Goal: Task Accomplishment & Management: Manage account settings

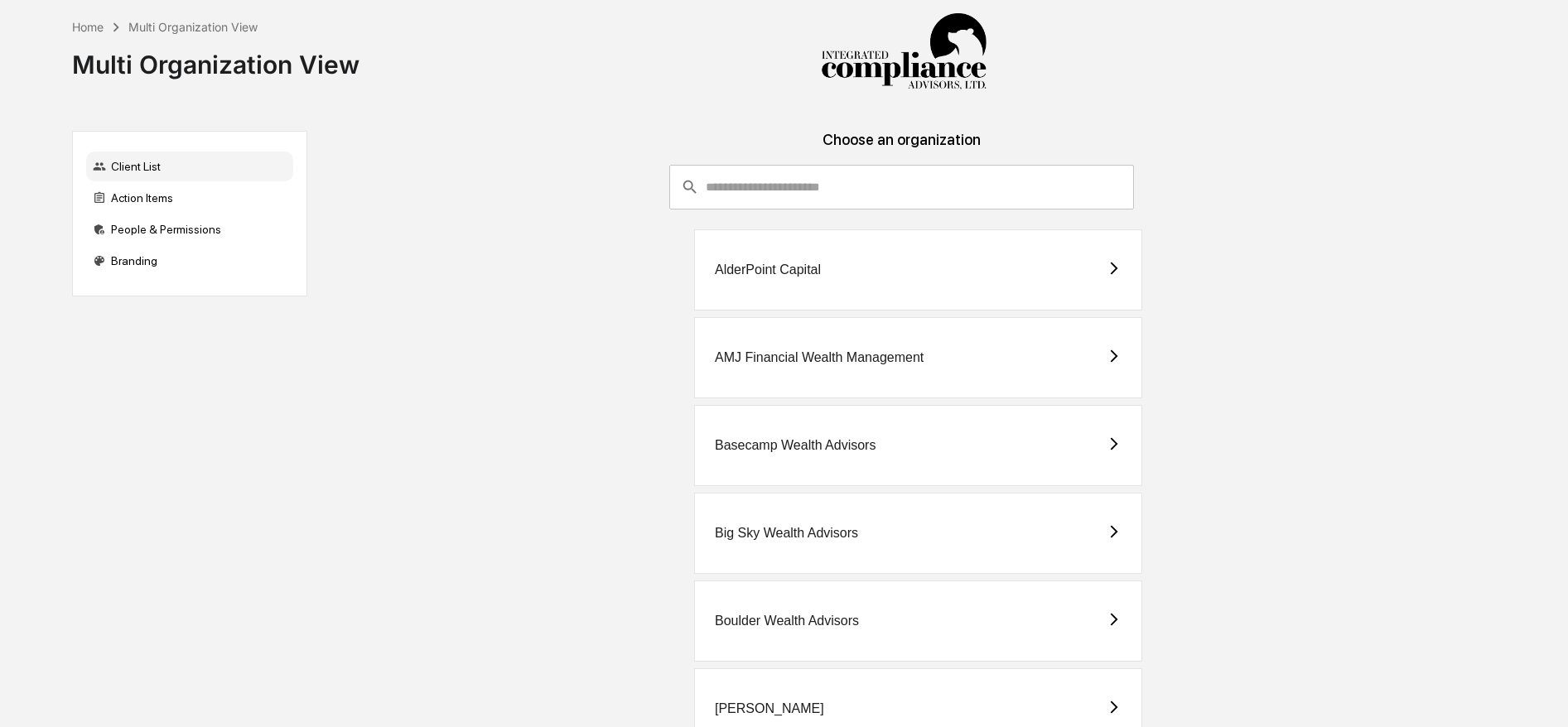
click at [775, 172] on input "consultant-dashboard__filter-organizations-search-bar" at bounding box center [920, 188] width 428 height 45
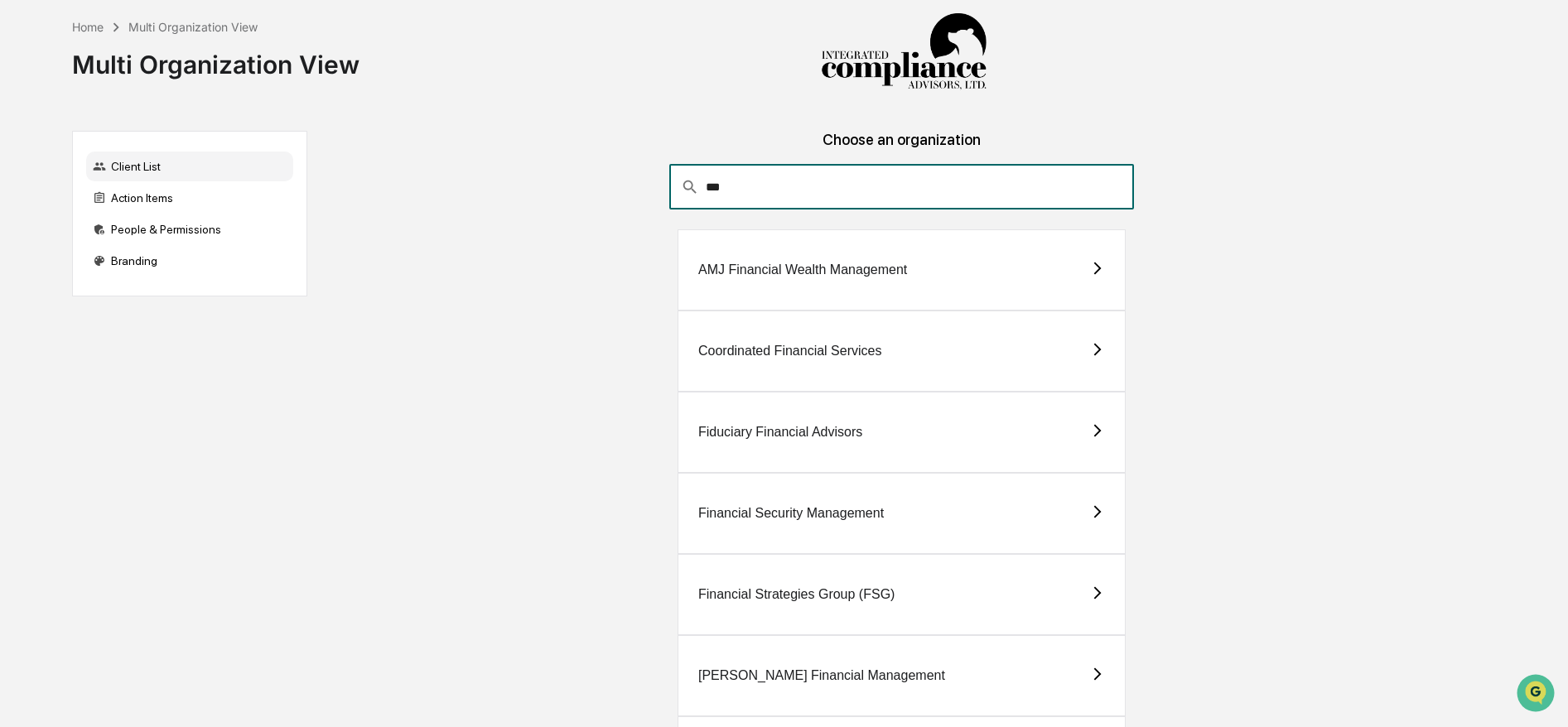
type input "***"
click at [865, 504] on div "Financial Security Management" at bounding box center [901, 513] width 448 height 81
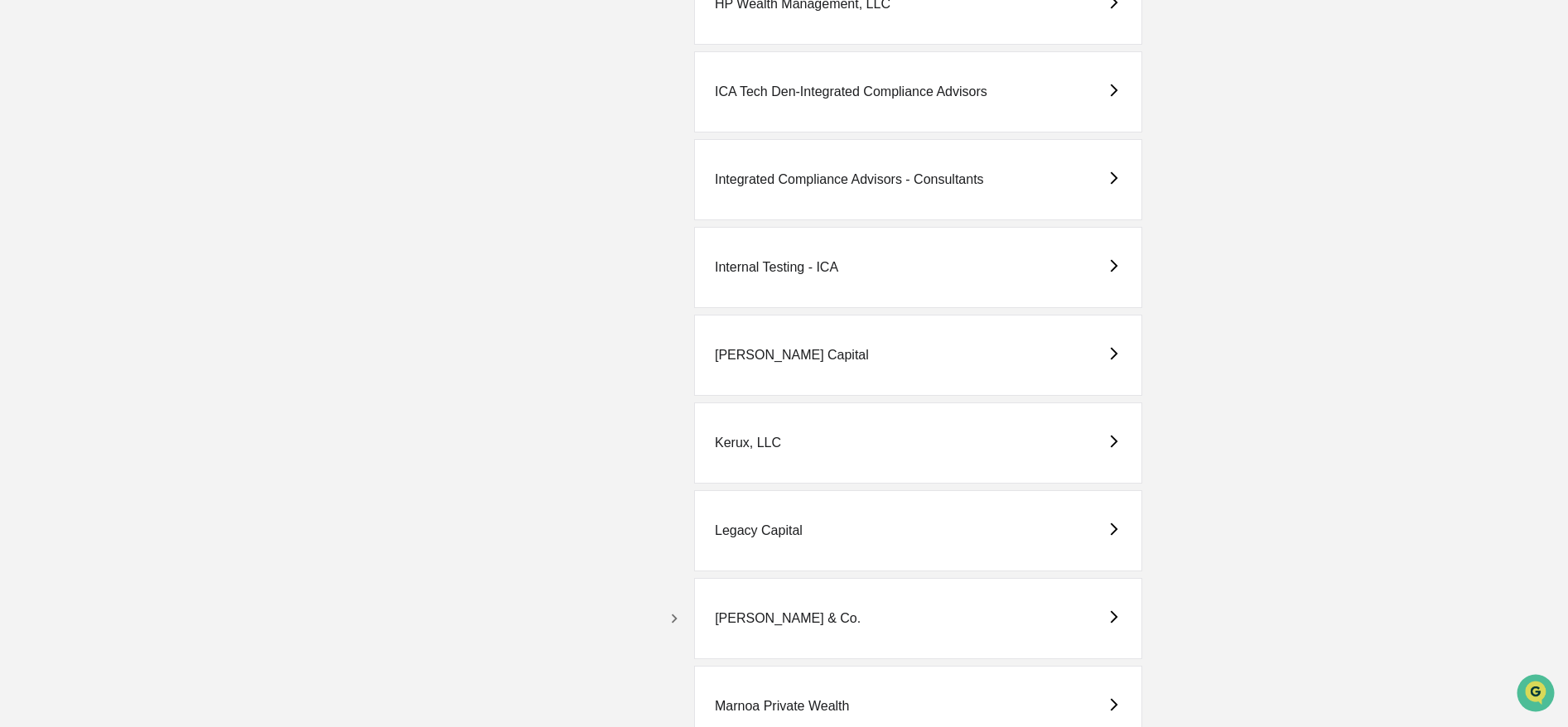
scroll to position [2508, 0]
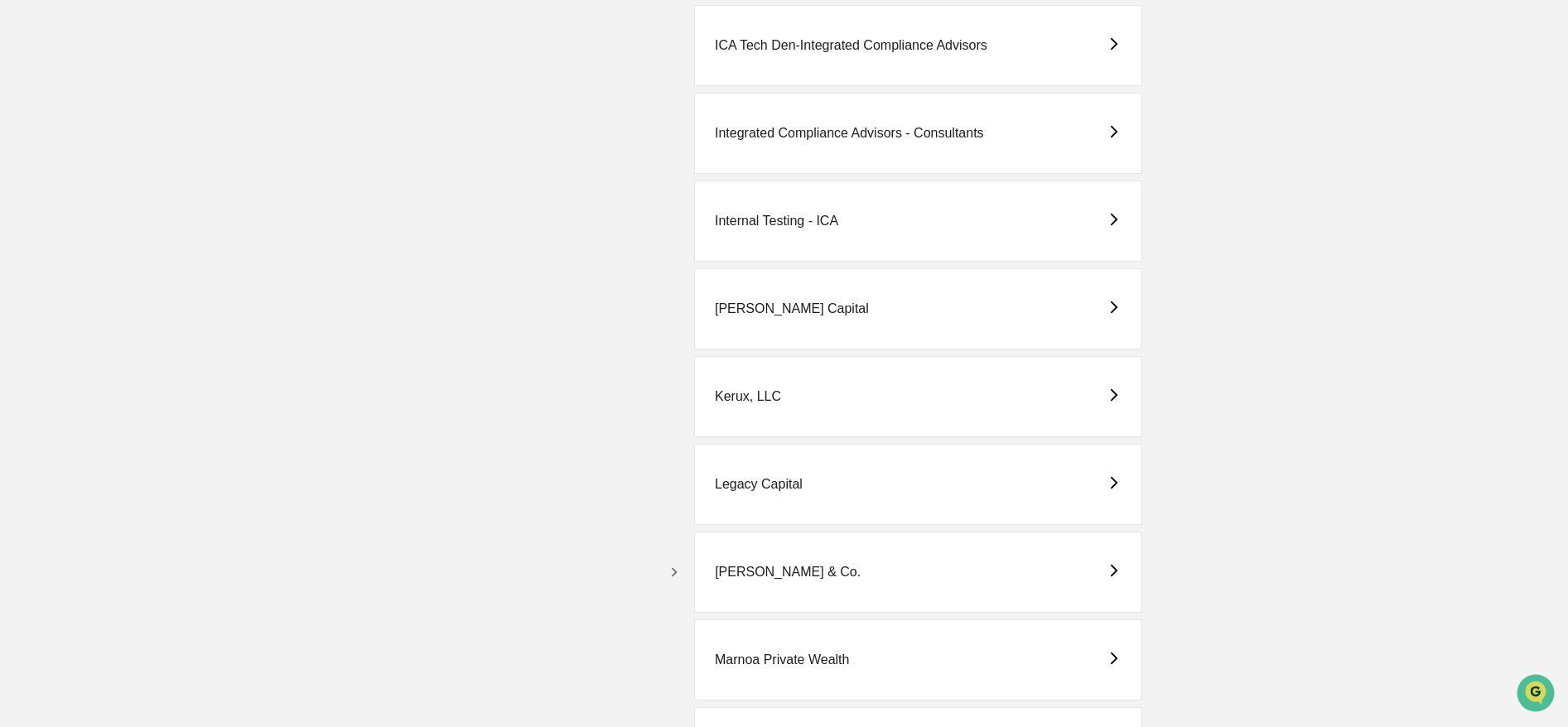
click at [676, 567] on icon "button" at bounding box center [674, 573] width 18 height 18
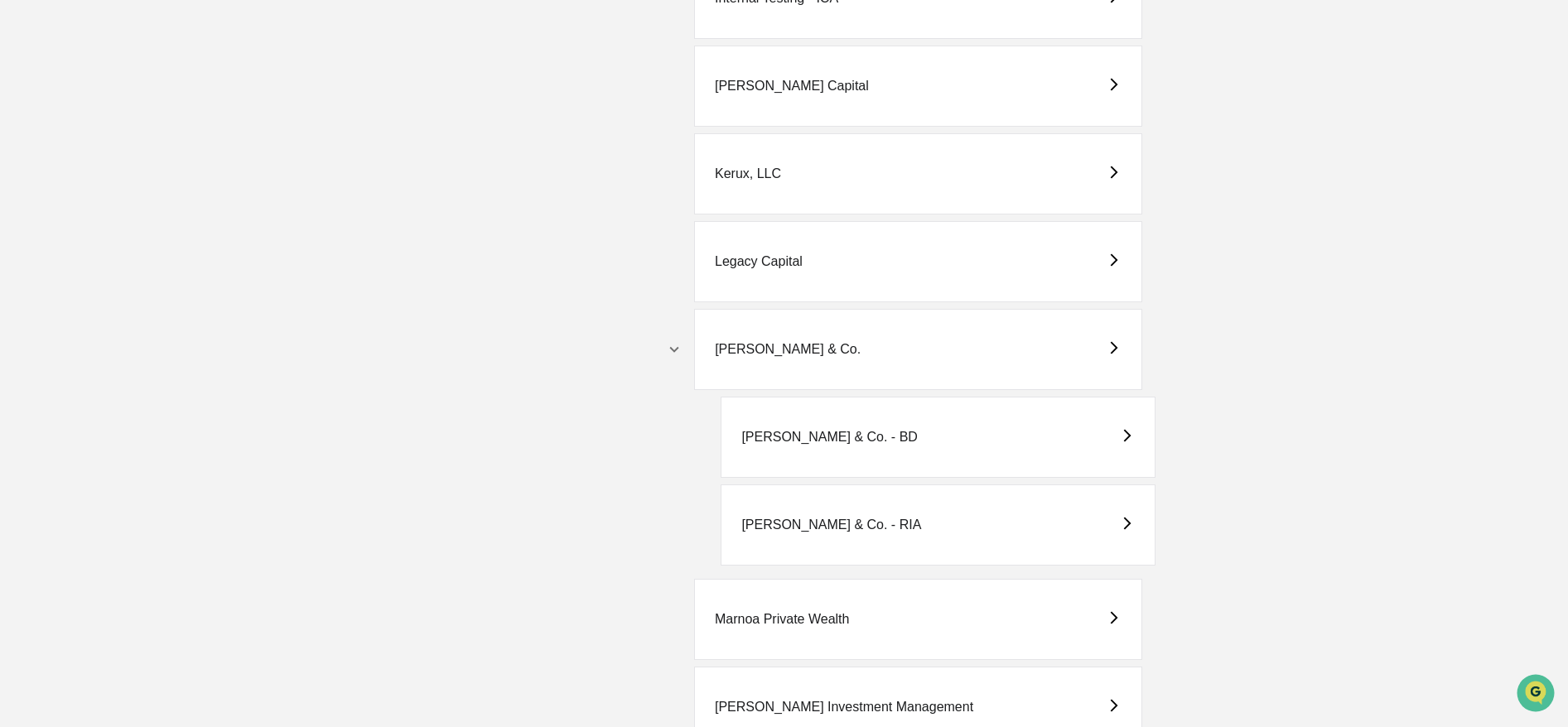
scroll to position [2731, 0]
click at [835, 524] on div "M.S. Howells & Co. - RIA" at bounding box center [830, 524] width 179 height 15
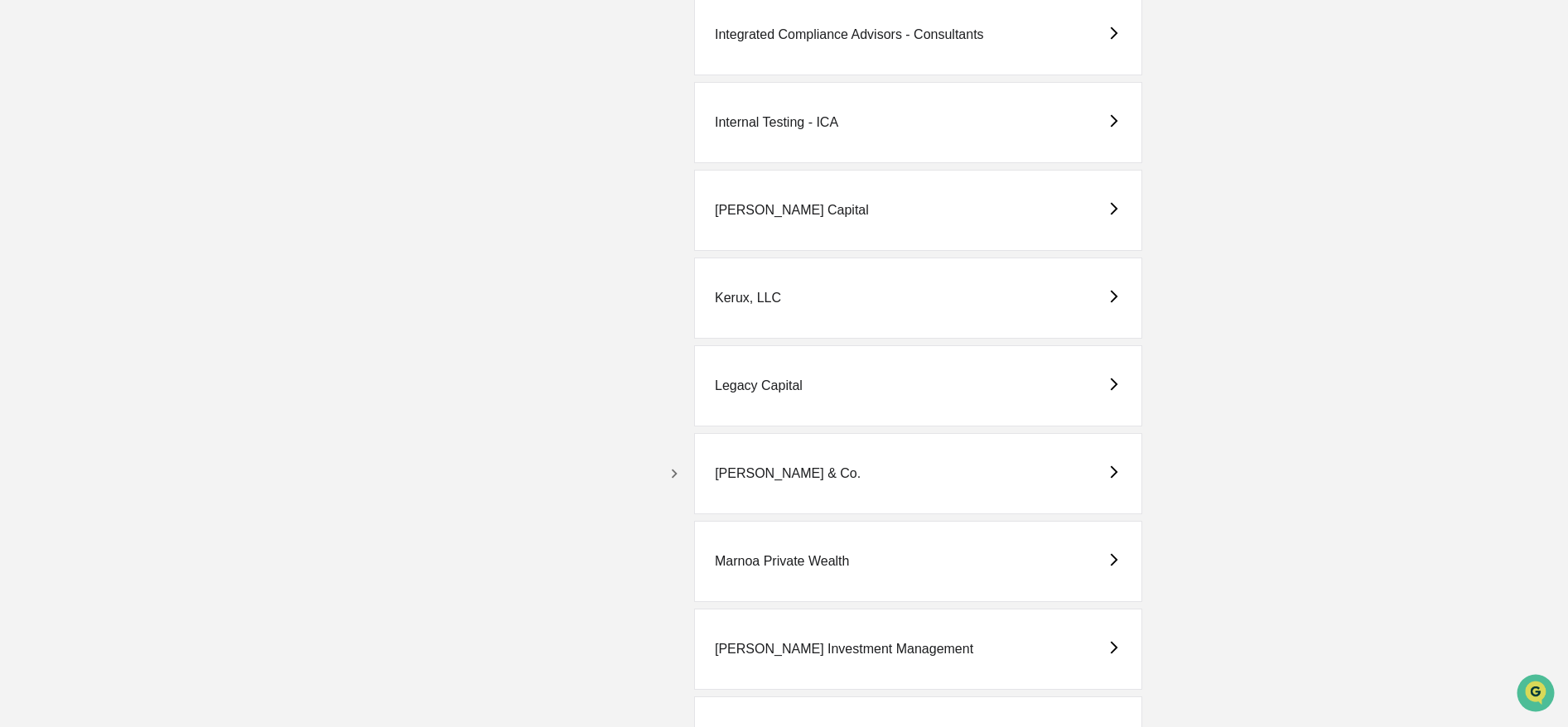
scroll to position [2620, 0]
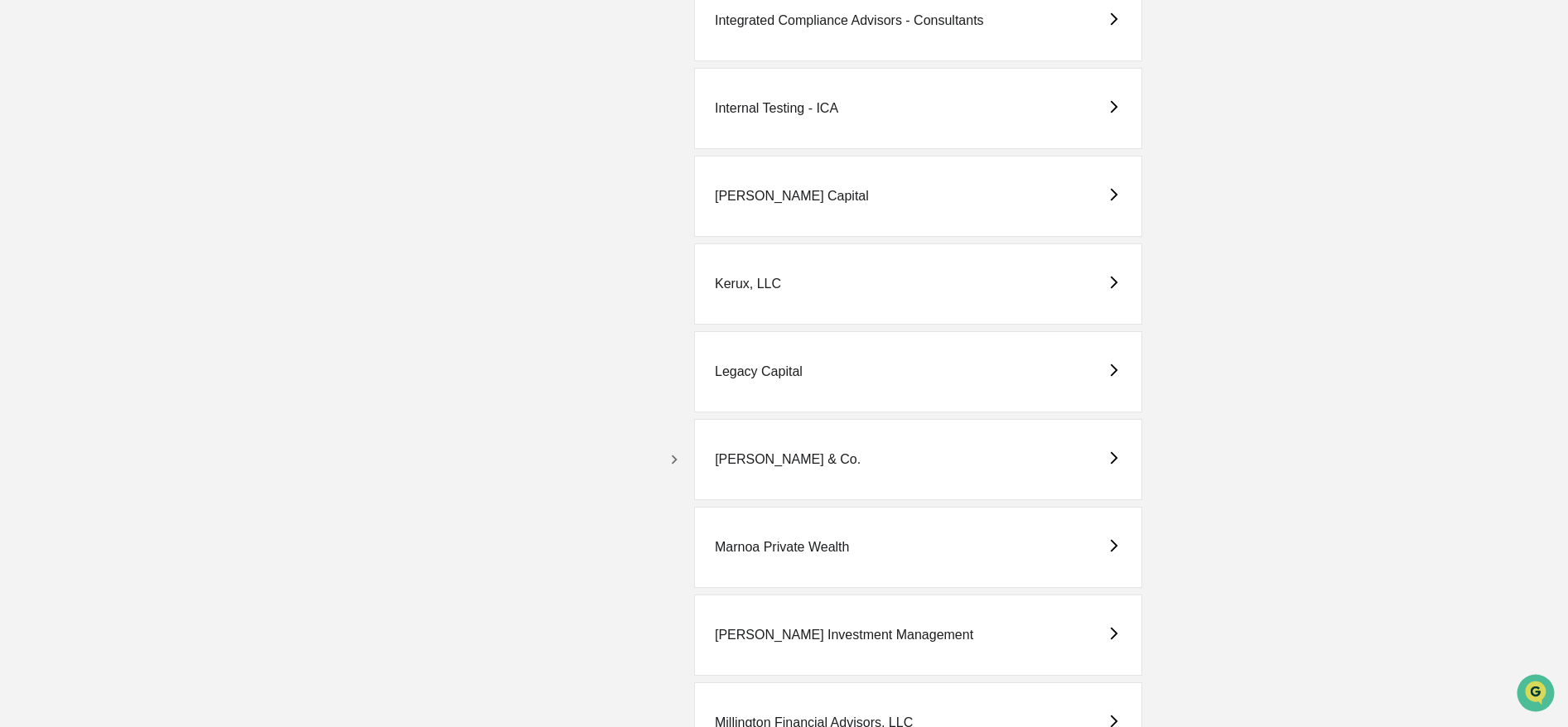
click at [685, 453] on button "button" at bounding box center [674, 459] width 26 height 26
click at [811, 530] on div "M.S. Howells & Co. - BD" at bounding box center [937, 548] width 434 height 81
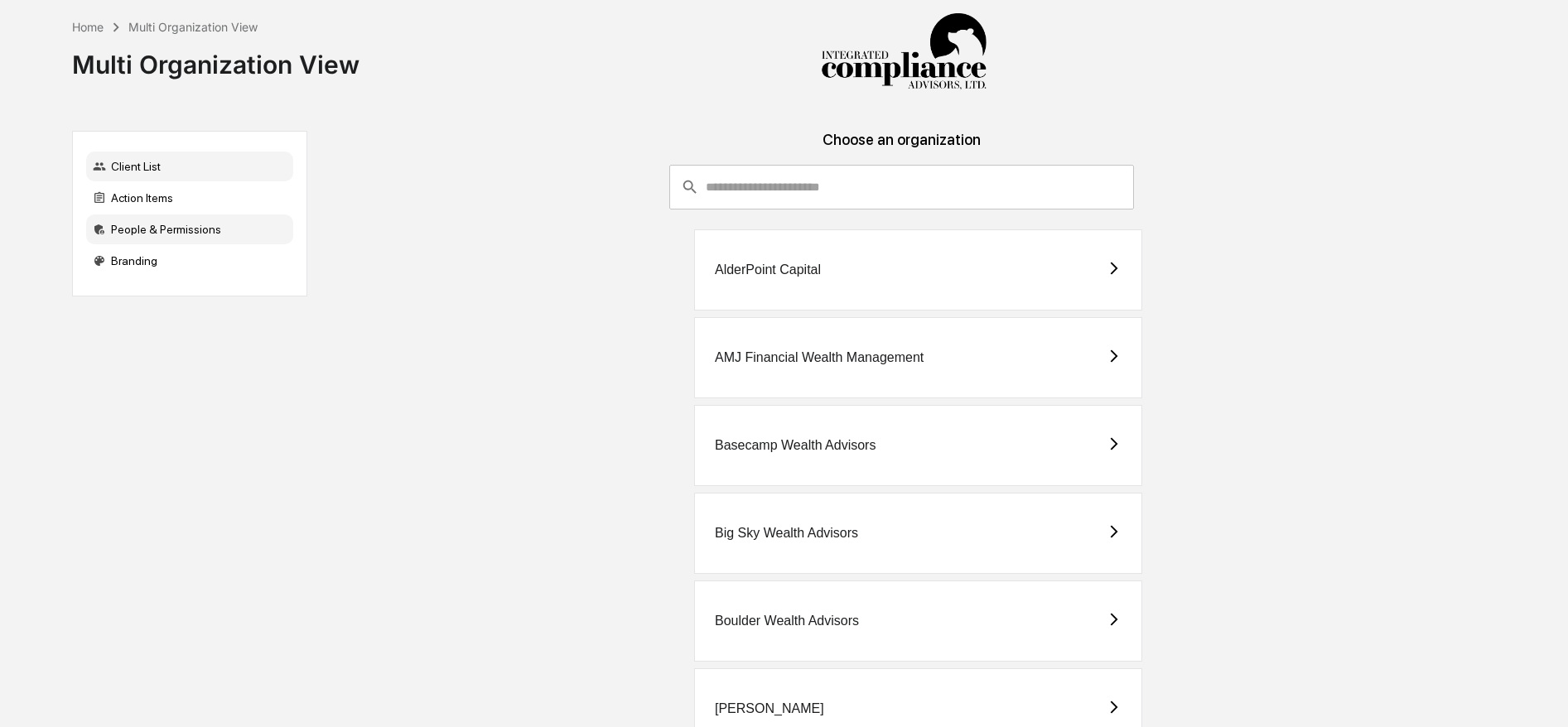
click at [195, 236] on div "People & Permissions" at bounding box center [190, 229] width 207 height 30
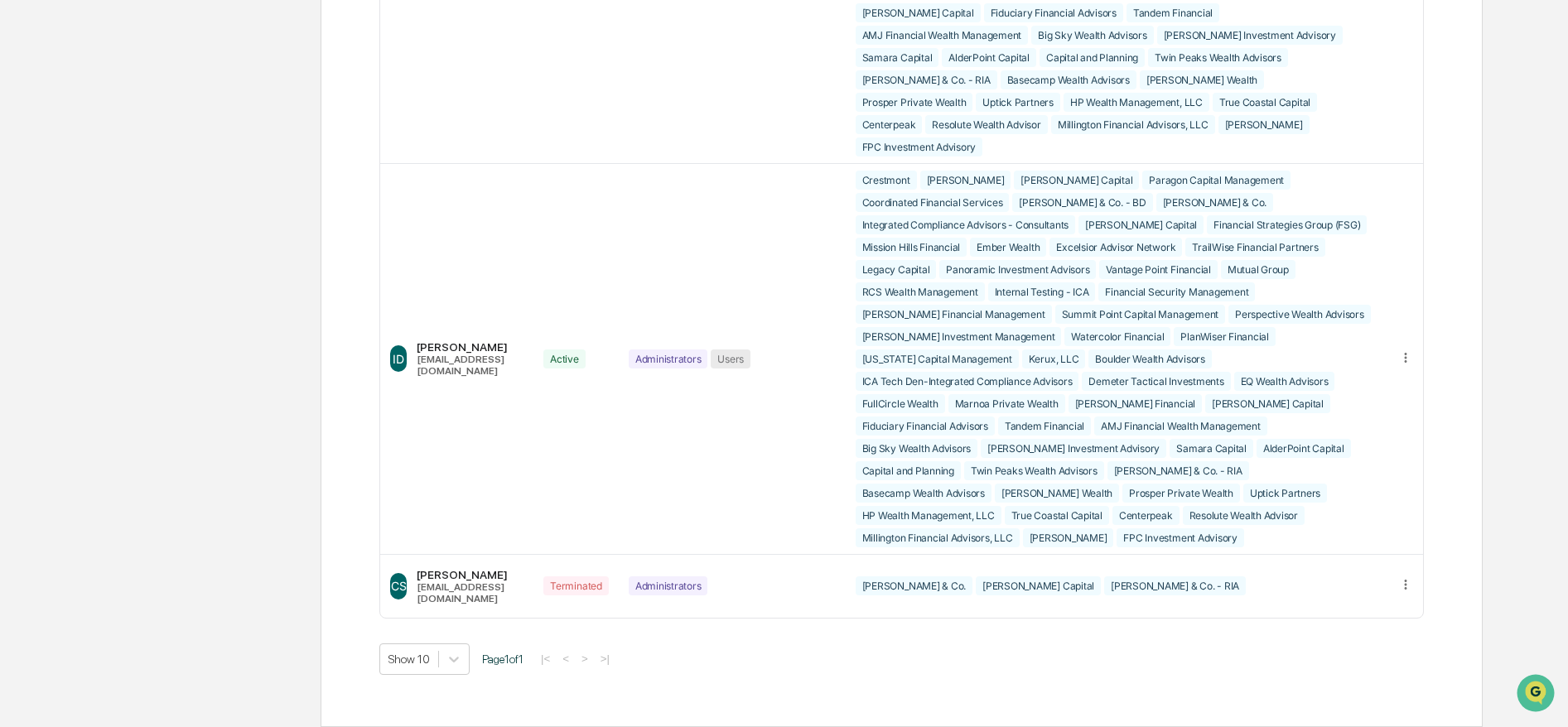
scroll to position [2894, 0]
click at [1406, 584] on icon at bounding box center [1405, 584] width 3 height 10
click at [1325, 605] on div "Edit Accounts" at bounding box center [1342, 610] width 116 height 15
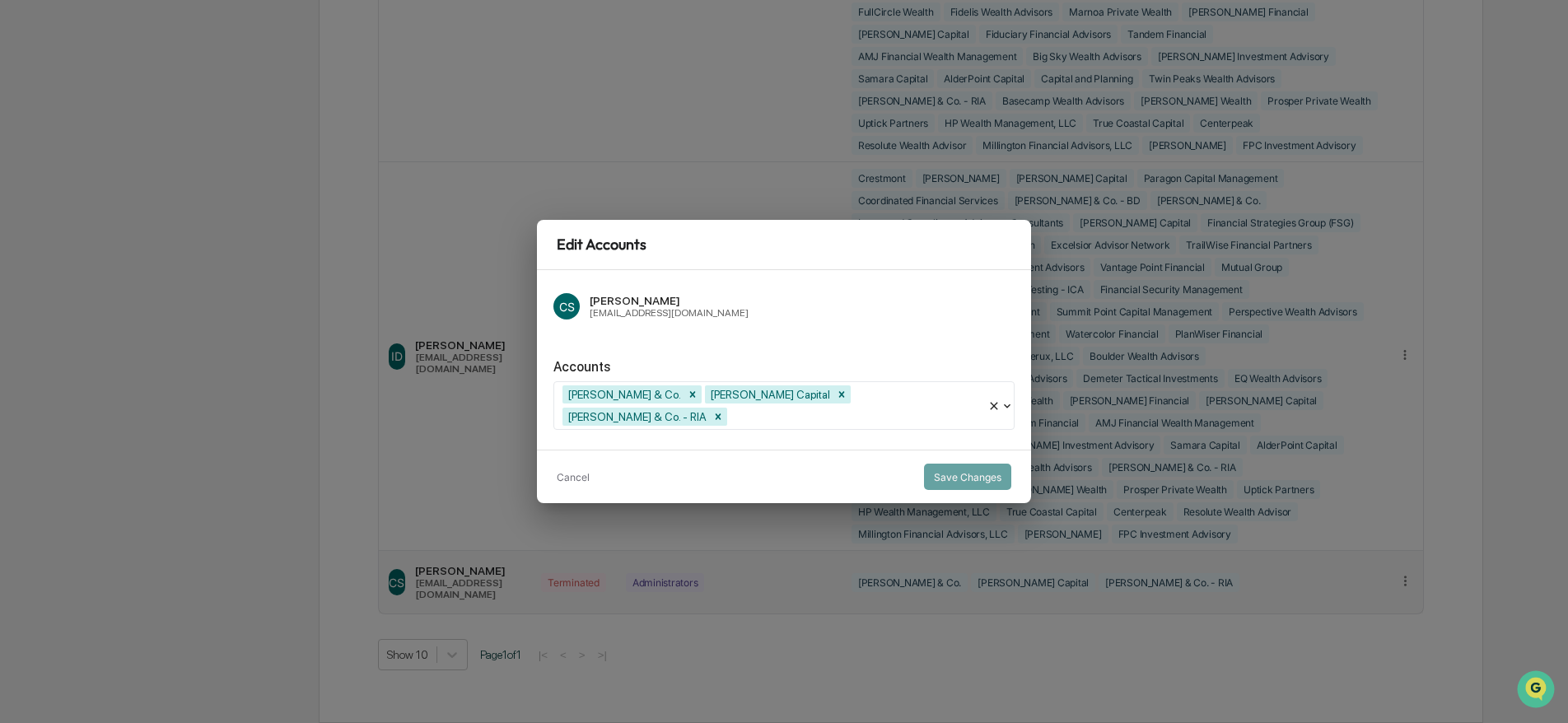
click at [995, 407] on icon at bounding box center [993, 405] width 7 height 7
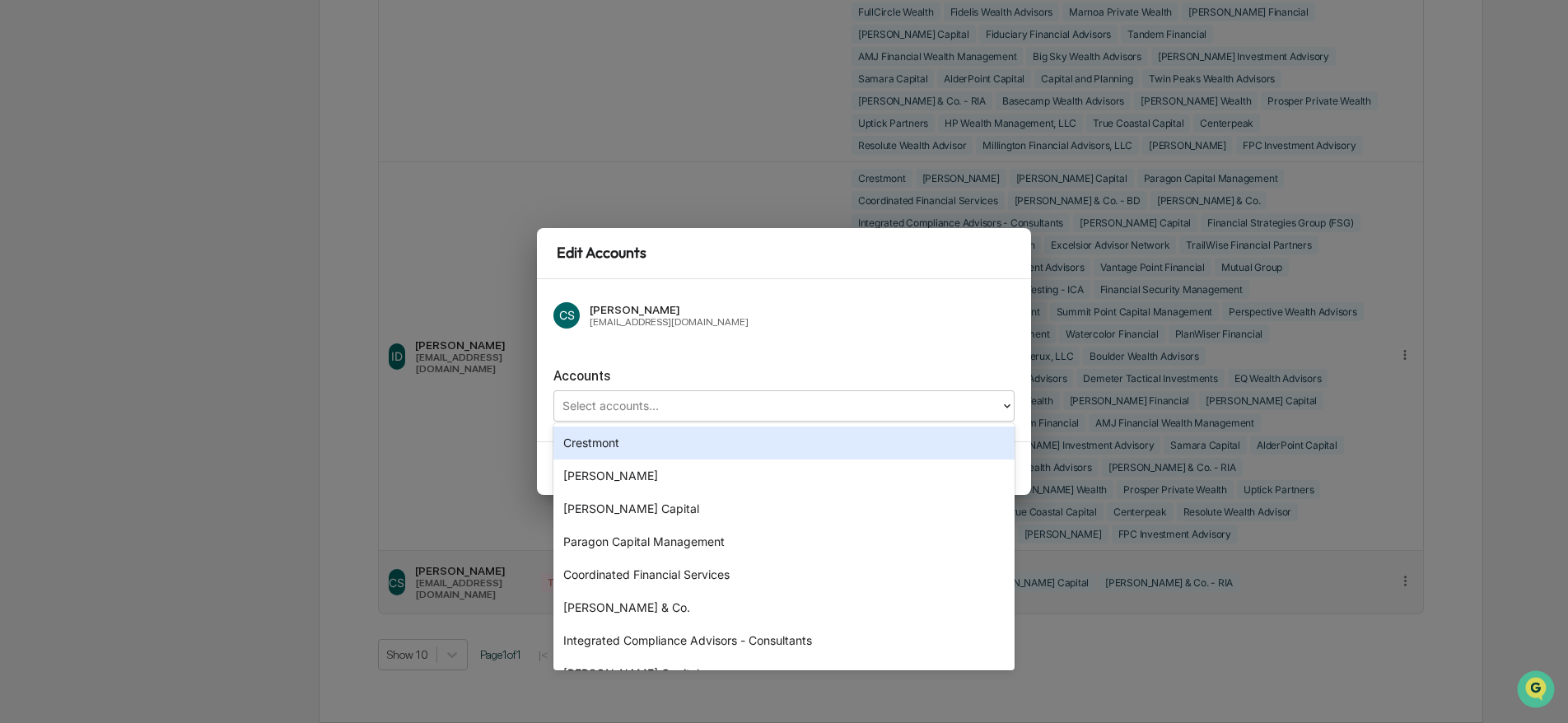
click at [910, 332] on div "CS Corrie Scoby corrie@integrated-compliance.com" at bounding box center [784, 316] width 461 height 39
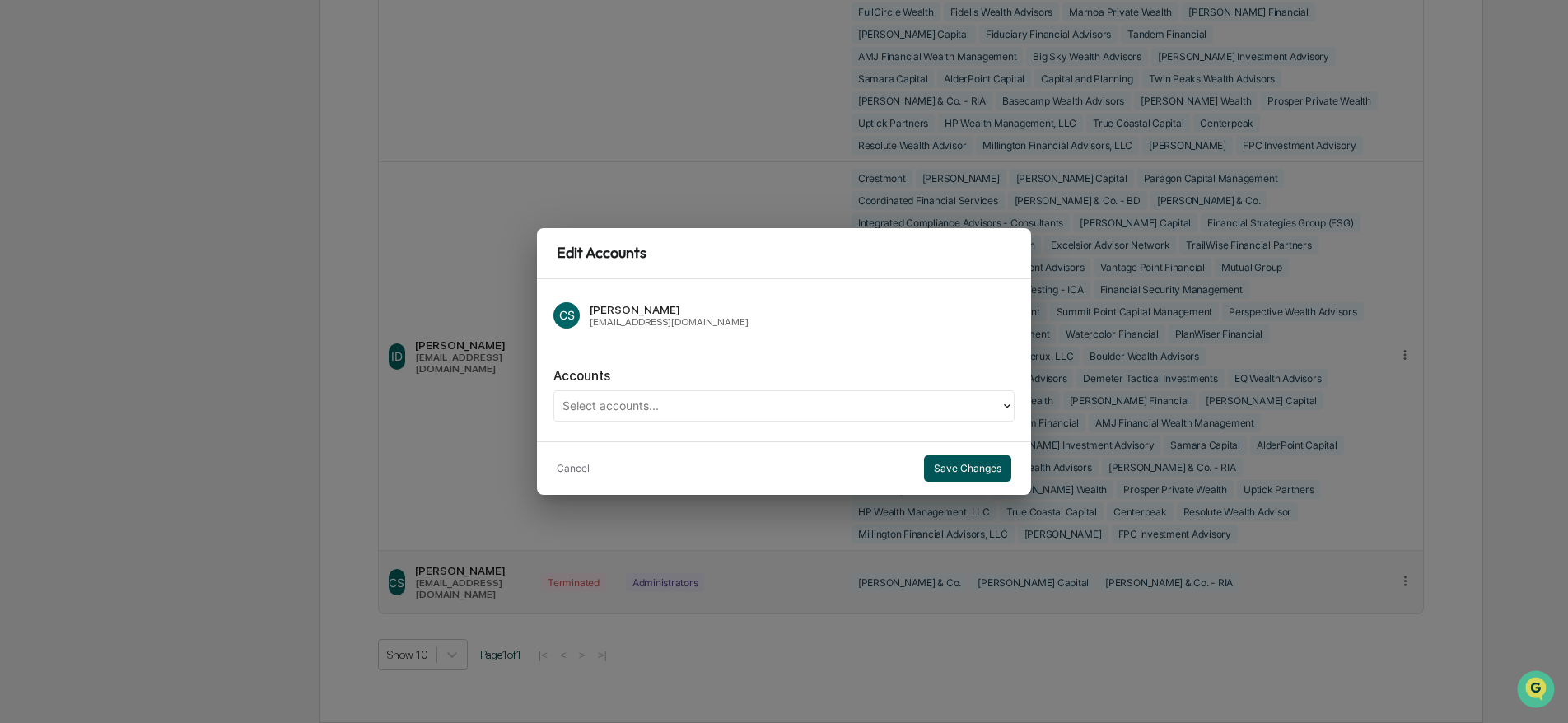
click at [975, 463] on button "Save Changes" at bounding box center [967, 468] width 87 height 26
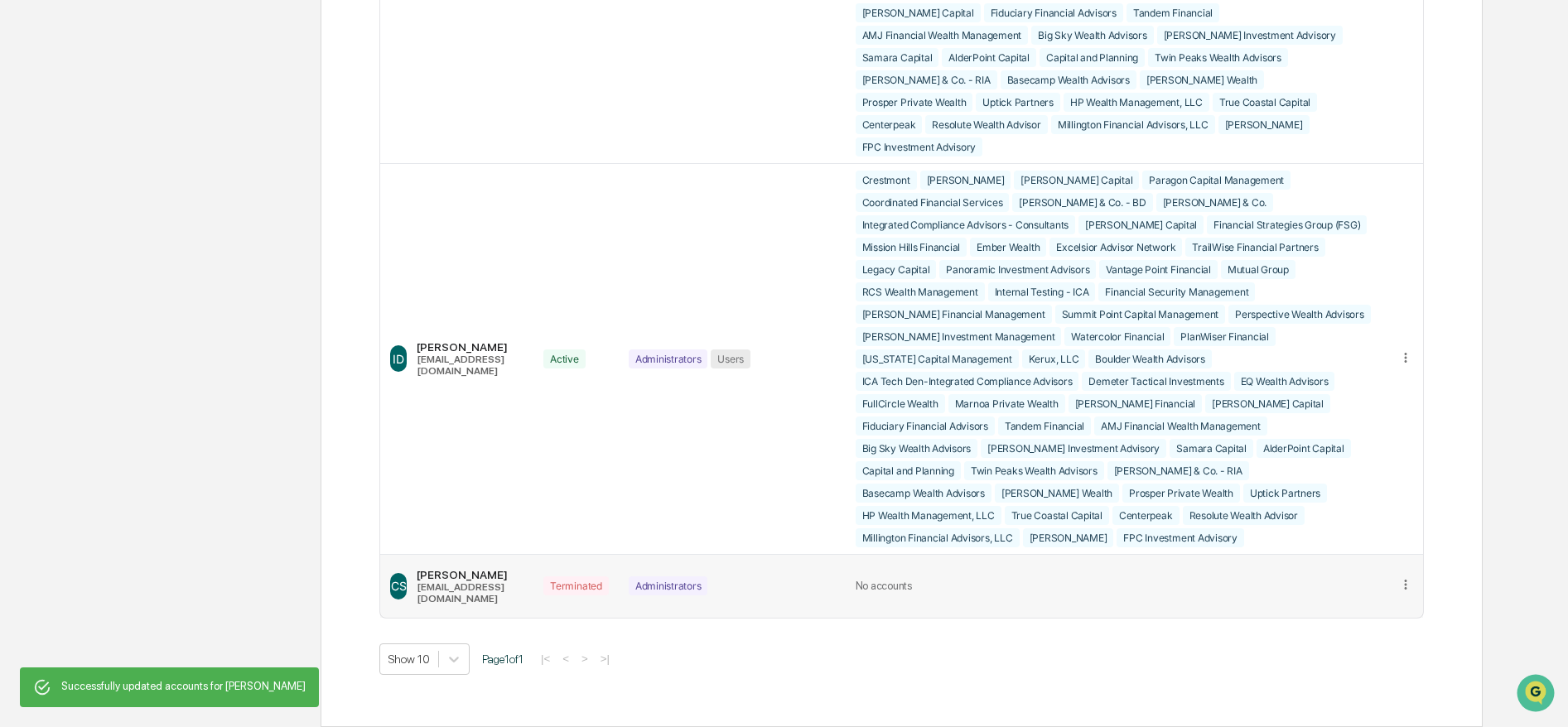
click at [1398, 582] on icon at bounding box center [1406, 584] width 15 height 15
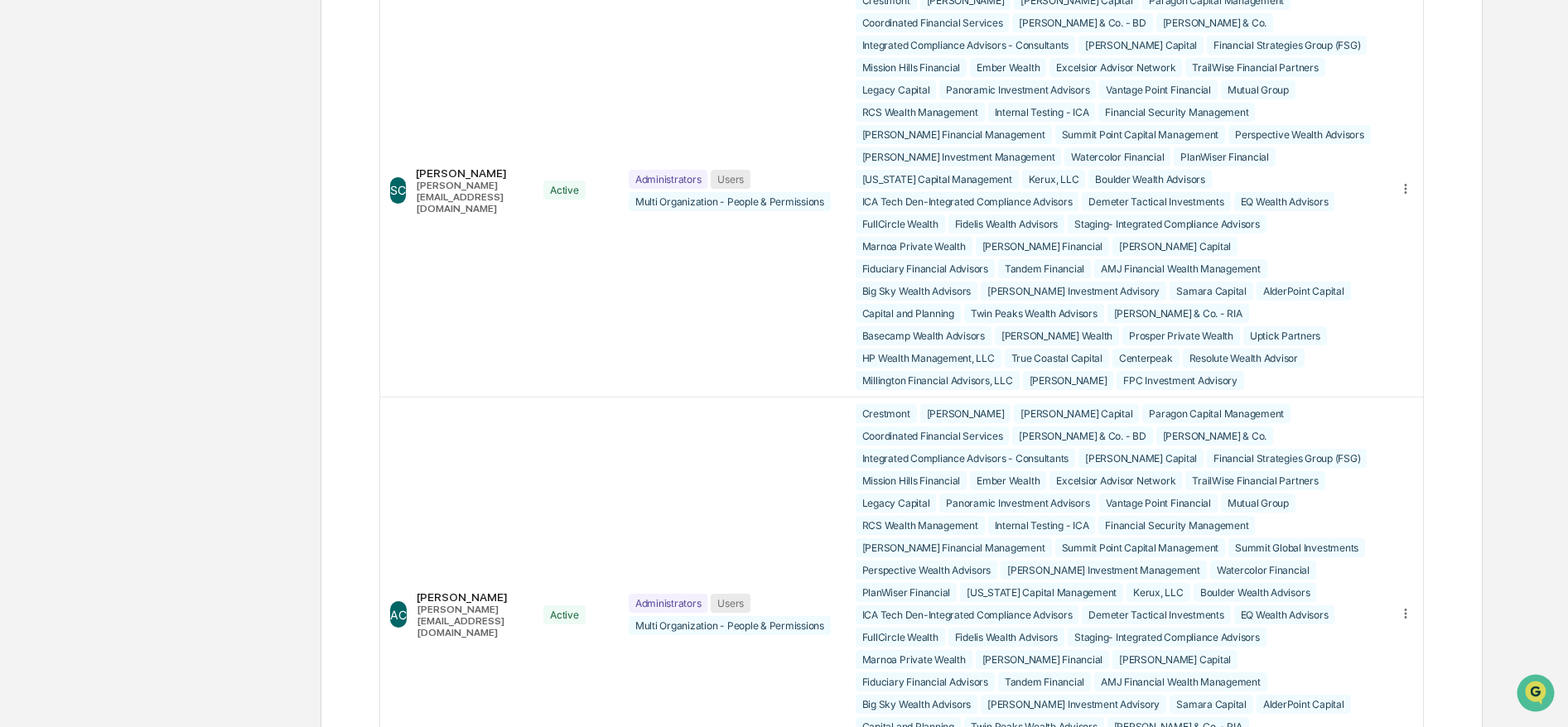
scroll to position [0, 0]
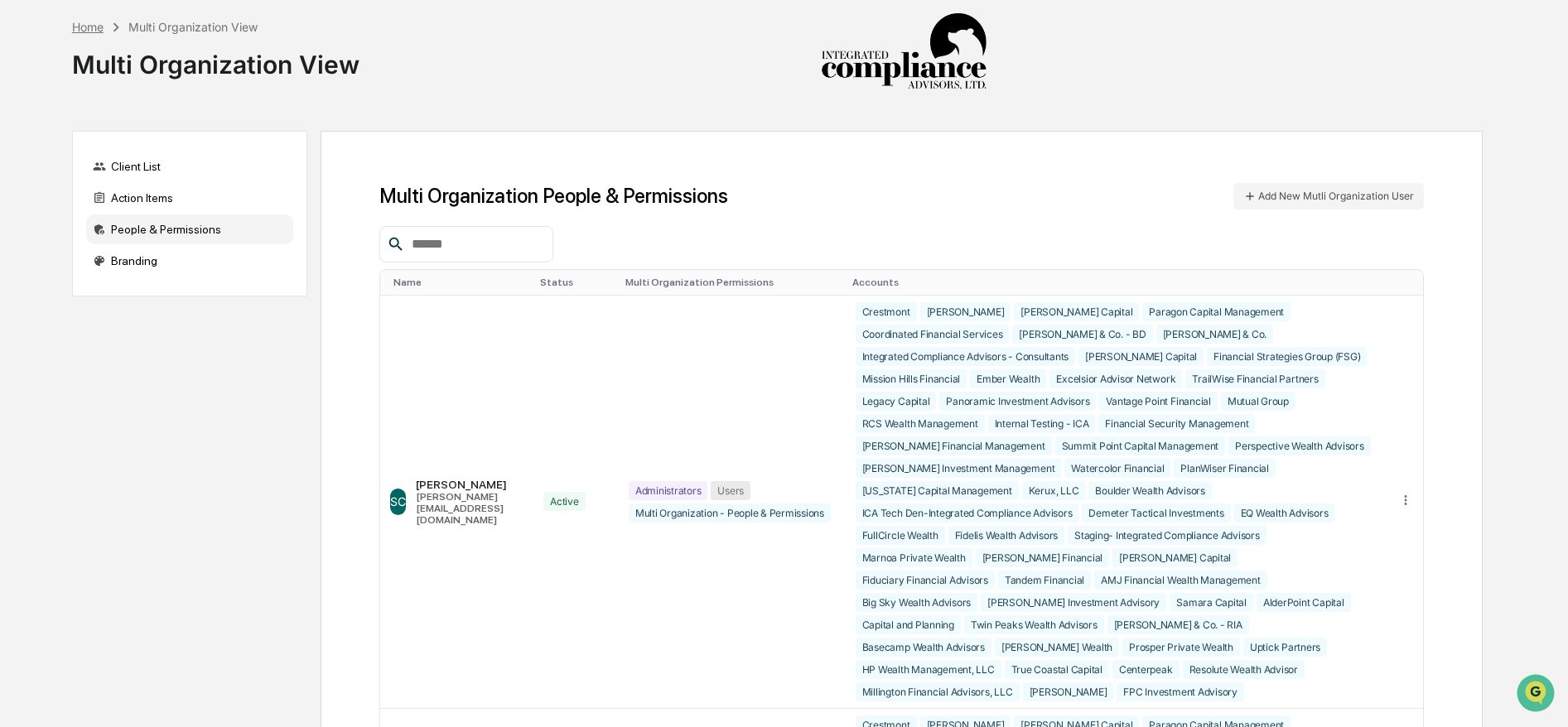
click at [96, 26] on div "Home" at bounding box center [87, 27] width 32 height 14
click at [130, 172] on div "Client List" at bounding box center [190, 166] width 207 height 30
